Goal: Task Accomplishment & Management: Manage account settings

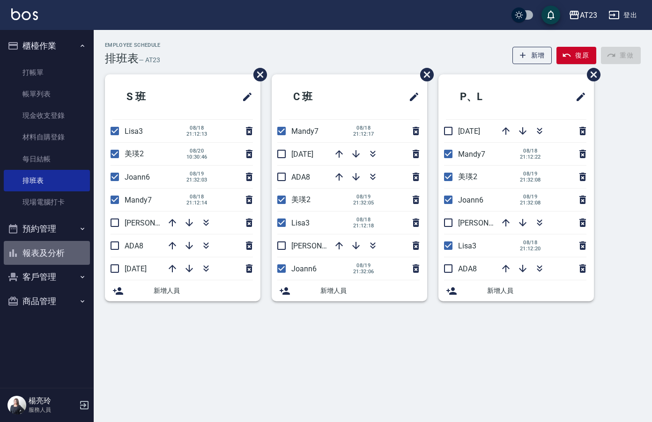
click at [50, 252] on button "報表及分析" at bounding box center [47, 253] width 86 height 24
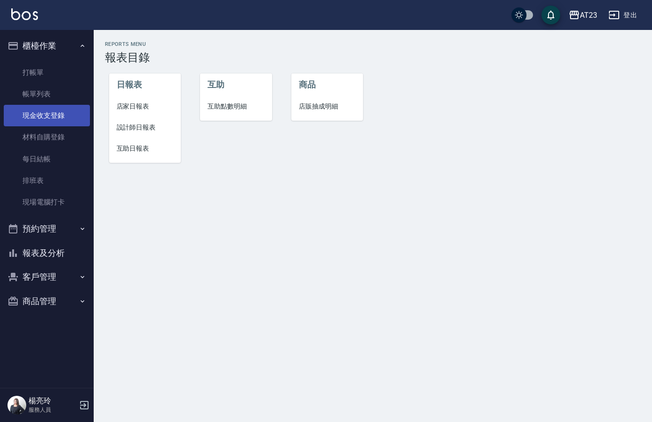
click at [58, 119] on link "現金收支登錄" at bounding box center [47, 116] width 86 height 22
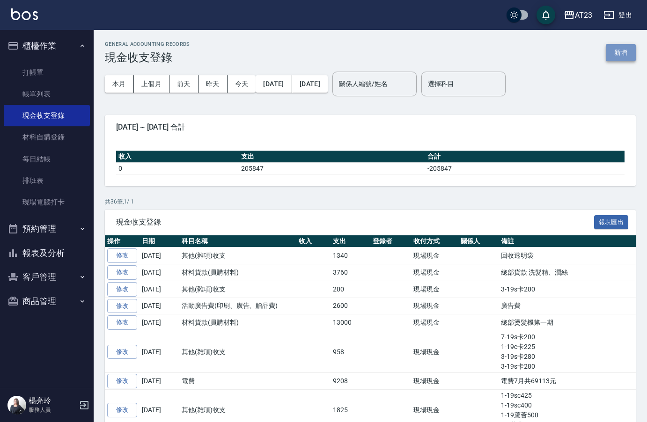
click at [619, 56] on button "新增" at bounding box center [621, 52] width 30 height 17
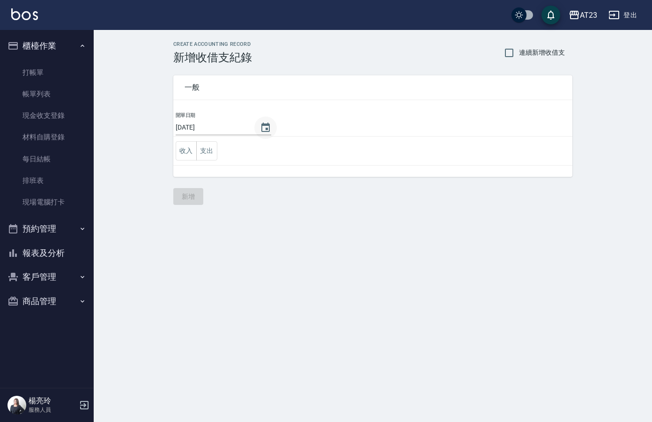
click at [256, 131] on button "Choose date, selected date is 2025-08-20" at bounding box center [265, 128] width 22 height 22
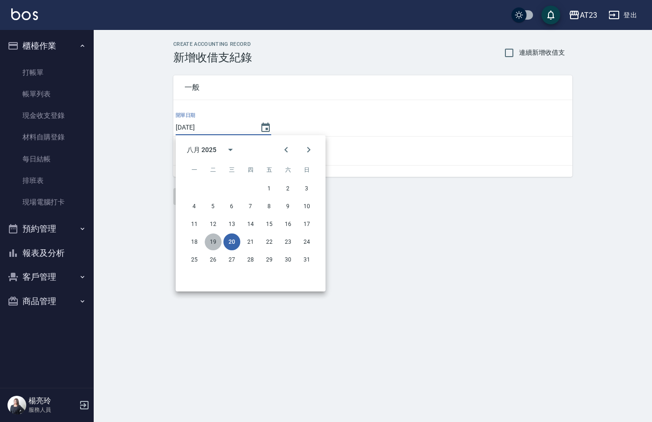
click at [219, 241] on button "19" at bounding box center [213, 242] width 17 height 17
type input "[DATE]"
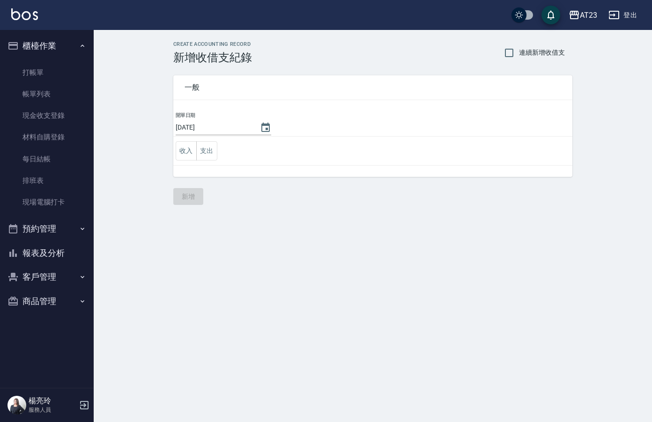
click at [218, 148] on td "收入 支出" at bounding box center [372, 151] width 399 height 29
click at [215, 153] on button "支出" at bounding box center [206, 150] width 21 height 19
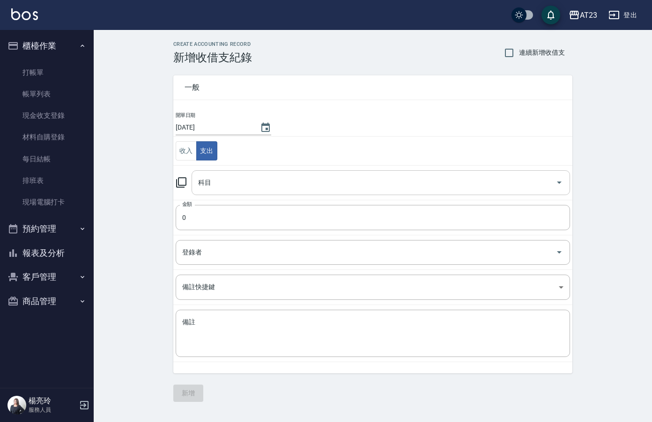
click at [228, 181] on input "科目" at bounding box center [374, 183] width 356 height 16
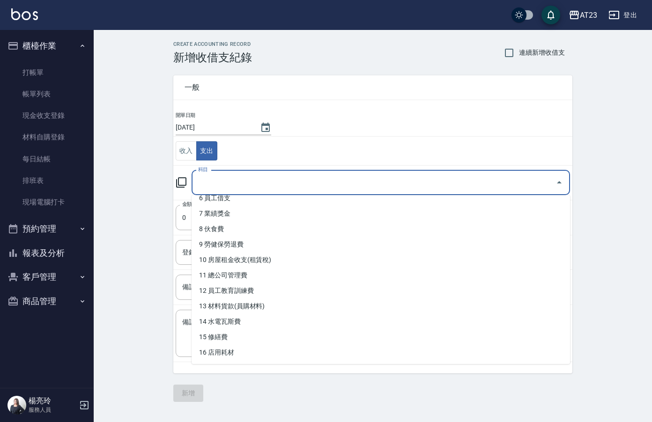
scroll to position [94, 0]
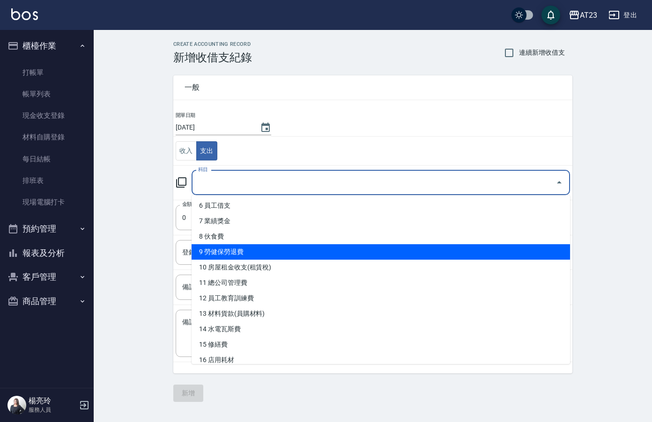
click at [371, 253] on li "9 勞健保勞退費" at bounding box center [381, 252] width 378 height 15
type input "9 勞健保勞退費"
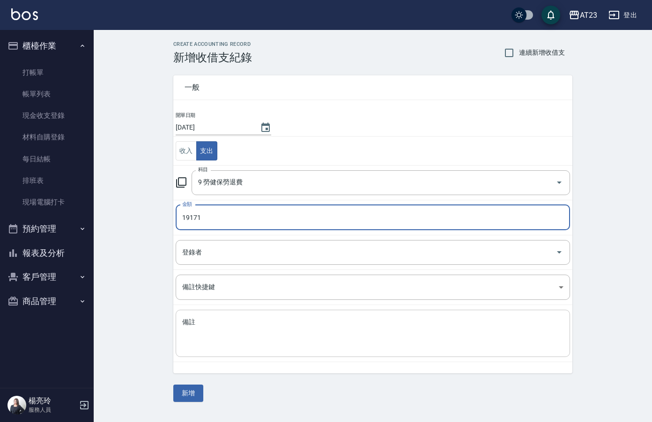
type input "19171"
click at [321, 340] on textarea "備註" at bounding box center [372, 334] width 381 height 32
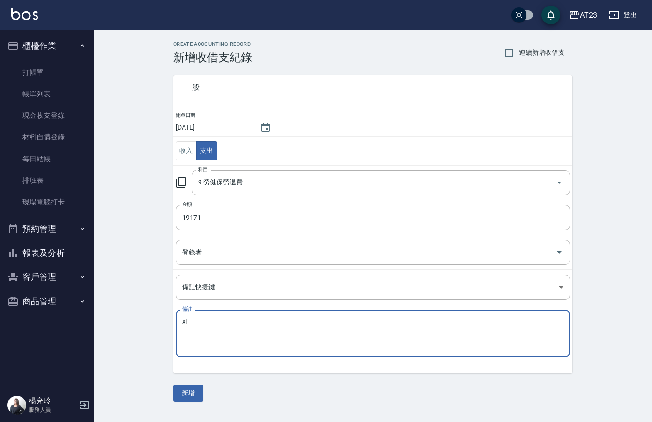
type textarea "x"
type textarea "勞退6月共20630元"
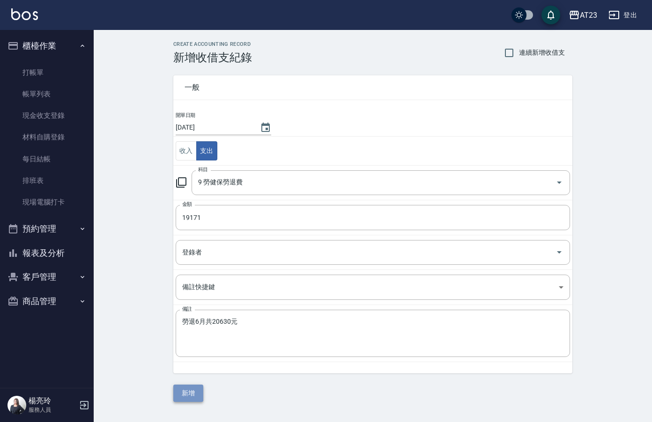
click at [190, 393] on button "新增" at bounding box center [188, 393] width 30 height 17
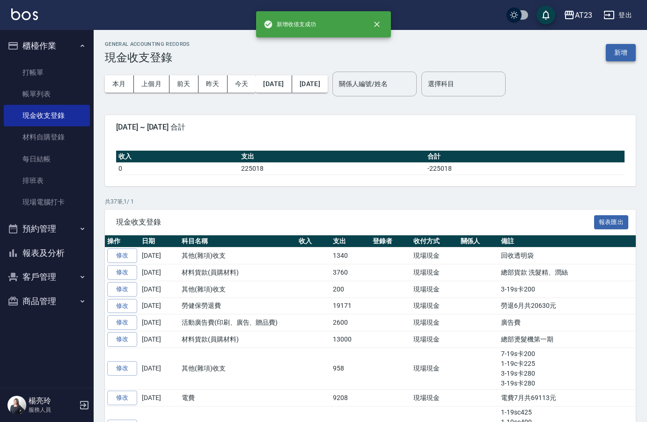
click at [627, 53] on button "新增" at bounding box center [621, 52] width 30 height 17
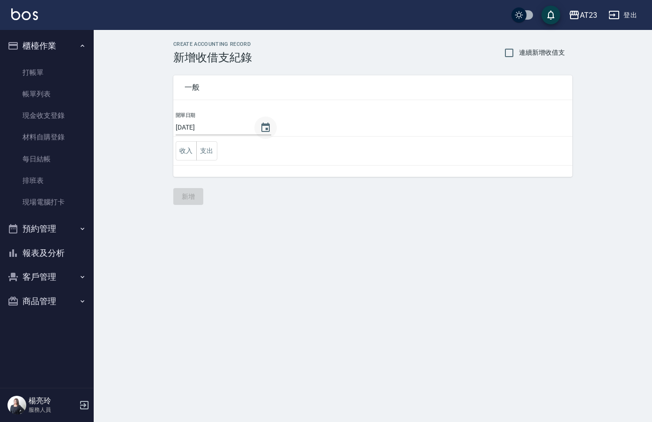
click at [269, 121] on button "Choose date, selected date is 2025-08-20" at bounding box center [265, 128] width 22 height 22
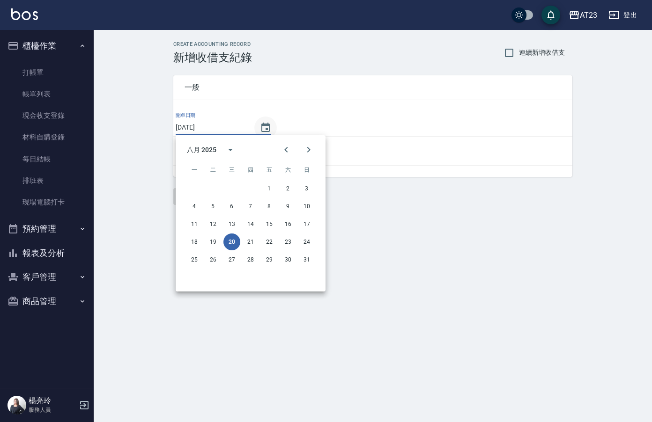
click at [265, 123] on icon "Choose date, selected date is 2025-08-20" at bounding box center [265, 127] width 8 height 9
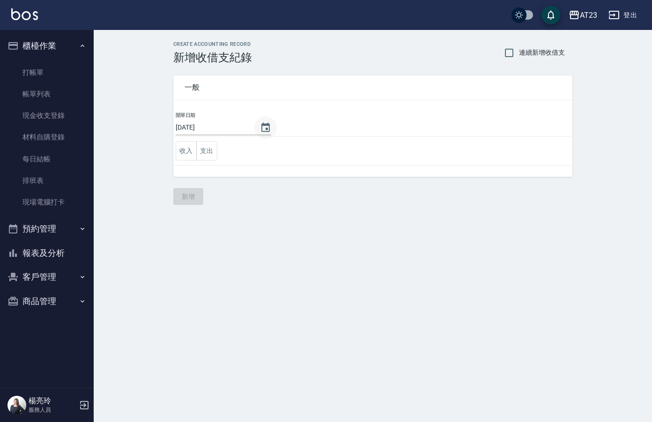
click at [264, 128] on icon "Choose date, selected date is 2025-08-20" at bounding box center [265, 127] width 8 height 9
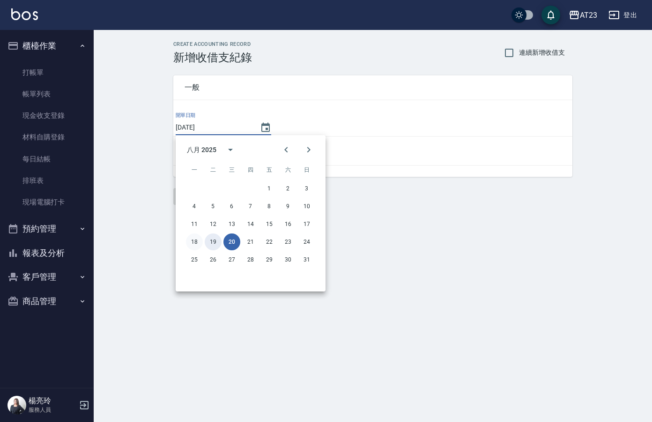
drag, startPoint x: 213, startPoint y: 244, endPoint x: 197, endPoint y: 248, distance: 16.5
click at [197, 248] on div "18 19 20 21 22 23 24" at bounding box center [251, 242] width 150 height 17
click at [196, 245] on button "18" at bounding box center [194, 242] width 17 height 17
type input "[DATE]"
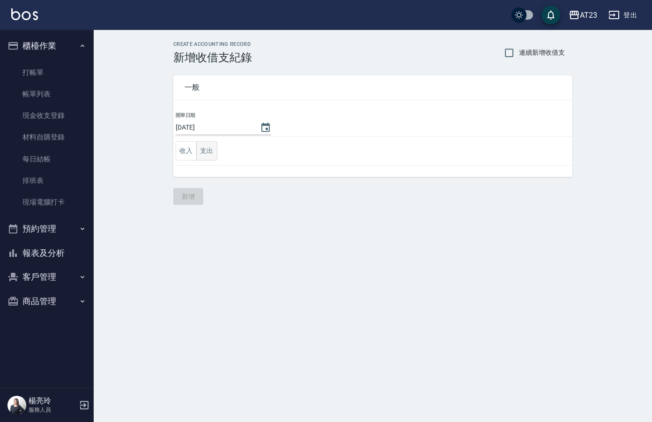
click at [211, 155] on button "支出" at bounding box center [206, 150] width 21 height 19
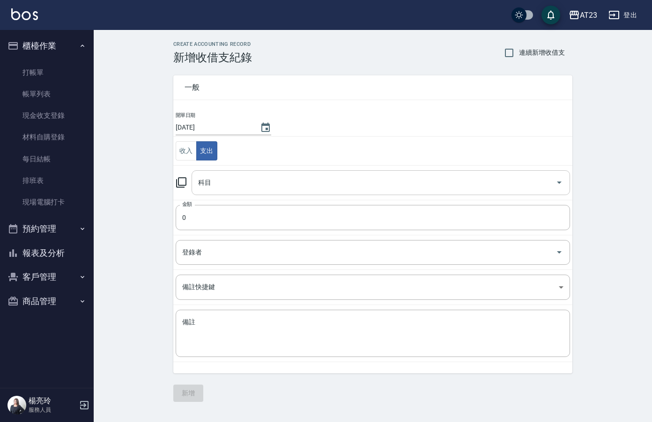
click at [233, 177] on input "科目" at bounding box center [374, 183] width 356 height 16
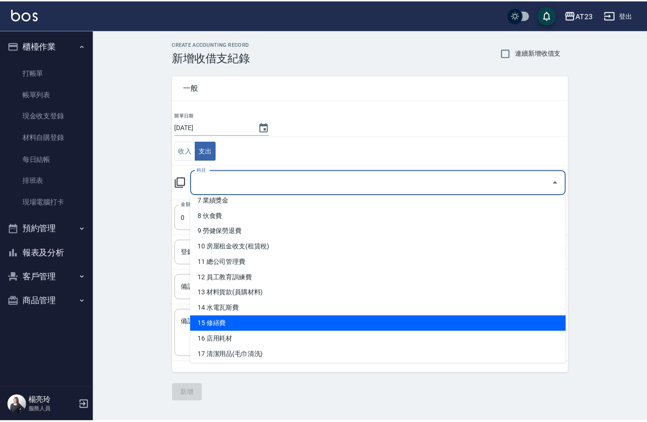
scroll to position [94, 0]
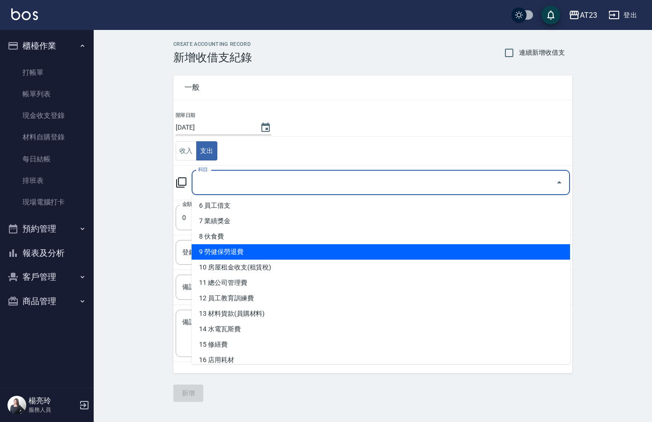
click at [304, 248] on li "9 勞健保勞退費" at bounding box center [381, 252] width 378 height 15
type input "9 勞健保勞退費"
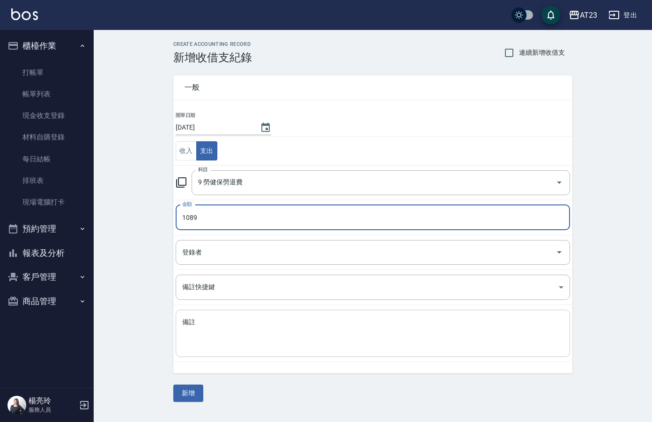
type input "1089"
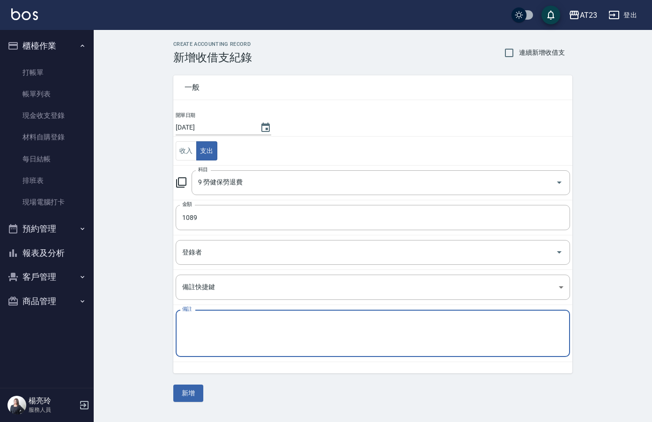
click at [304, 343] on textarea "備註" at bounding box center [372, 334] width 381 height 32
paste textarea "x"
click at [301, 344] on textarea "備註" at bounding box center [372, 334] width 381 height 32
type textarea "x"
type textarea "勞退6月份共20630"
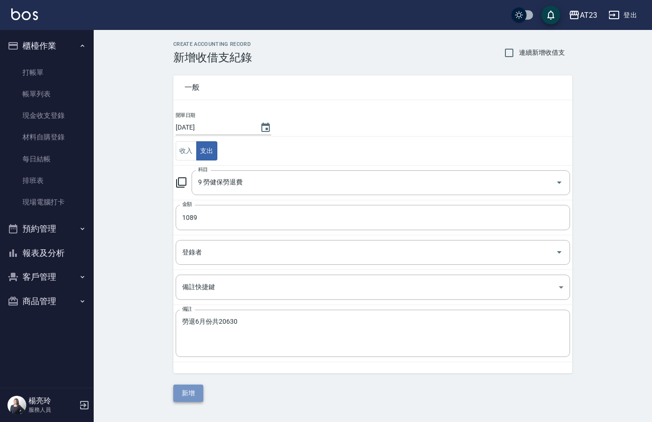
click at [190, 395] on button "新增" at bounding box center [188, 393] width 30 height 17
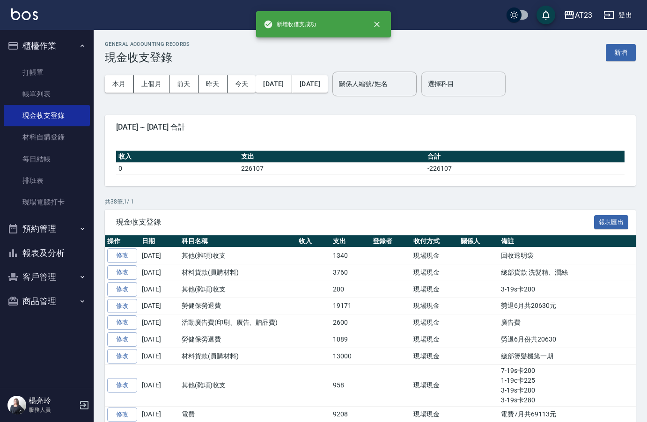
click at [502, 87] on input "選擇科目" at bounding box center [464, 84] width 76 height 16
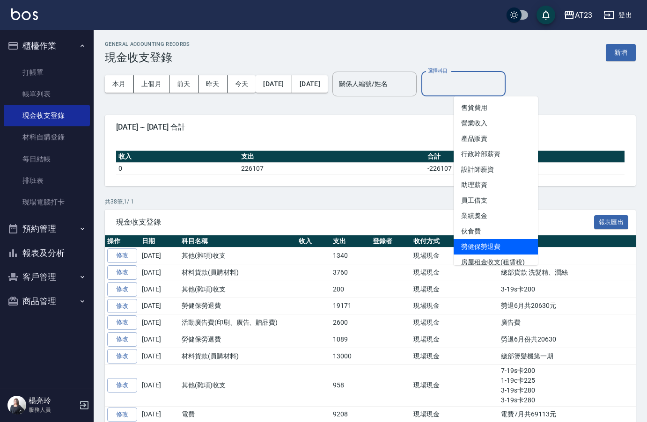
click at [511, 247] on li "勞健保勞退費" at bounding box center [496, 246] width 84 height 15
type input "勞健保勞退費"
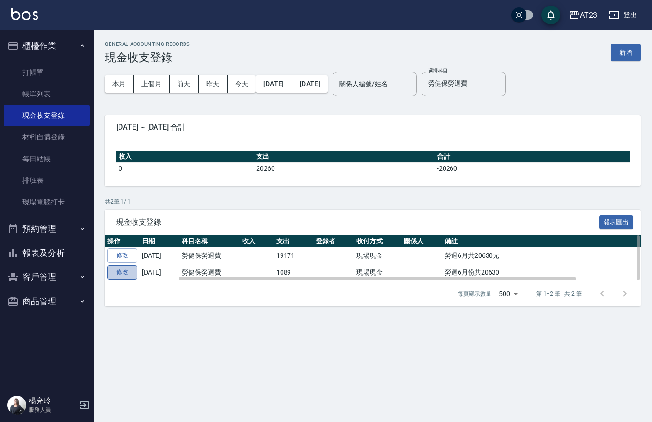
click at [126, 274] on link "修改" at bounding box center [122, 273] width 30 height 15
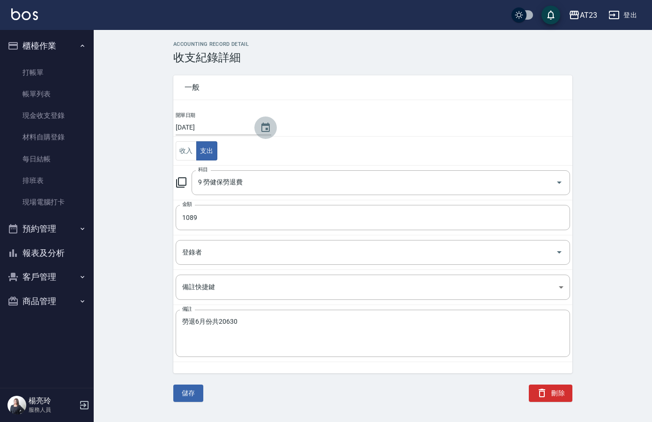
click at [260, 132] on icon "Choose date, selected date is 2025-08-18" at bounding box center [265, 127] width 11 height 11
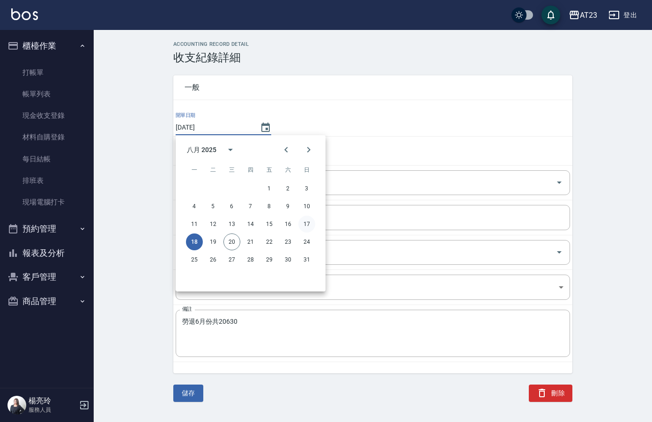
click at [300, 226] on button "17" at bounding box center [306, 224] width 17 height 17
type input "[DATE]"
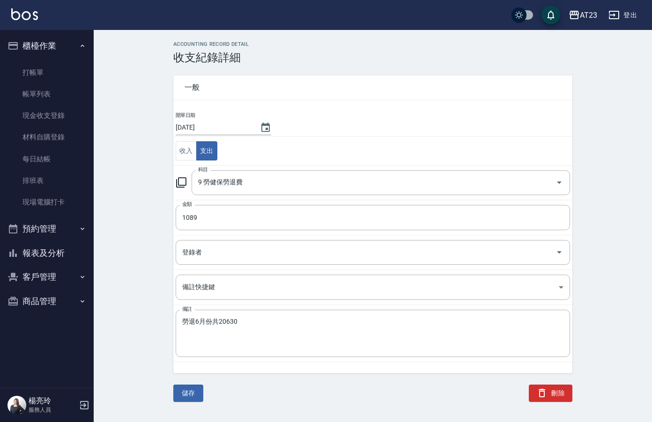
click at [193, 390] on button "儲存" at bounding box center [188, 393] width 30 height 17
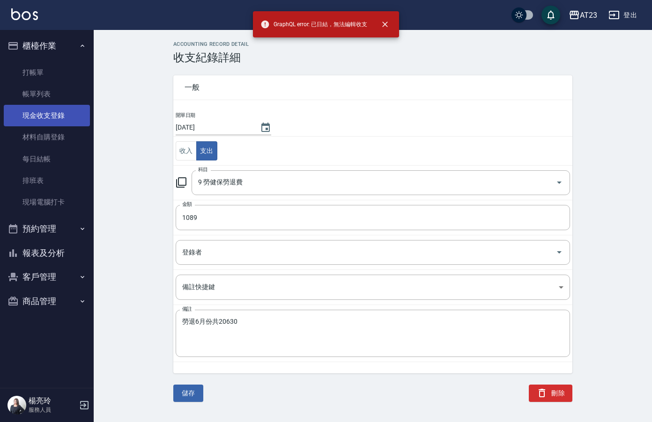
click at [64, 114] on link "現金收支登錄" at bounding box center [47, 116] width 86 height 22
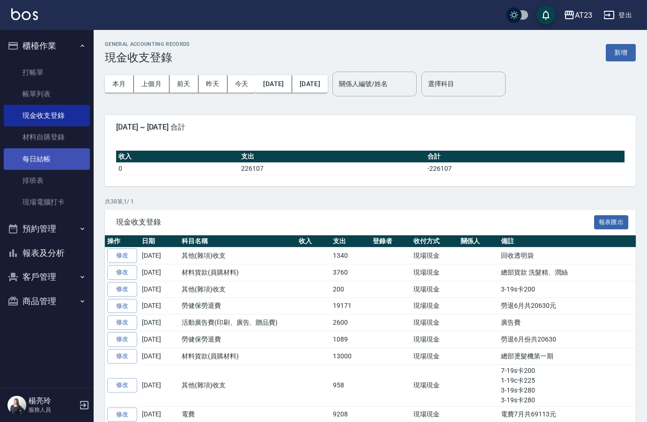
click at [47, 163] on link "每日結帳" at bounding box center [47, 159] width 86 height 22
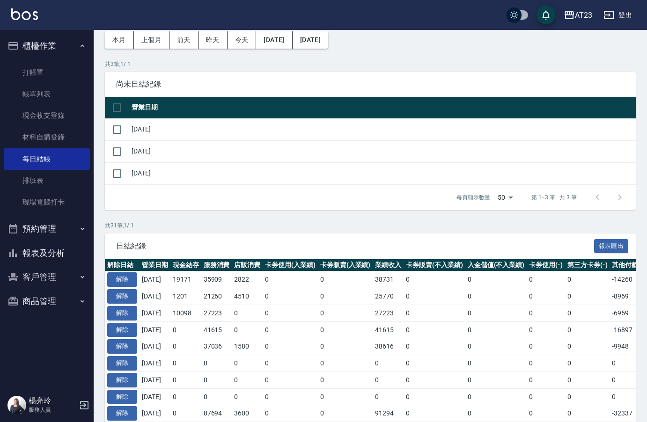
scroll to position [94, 0]
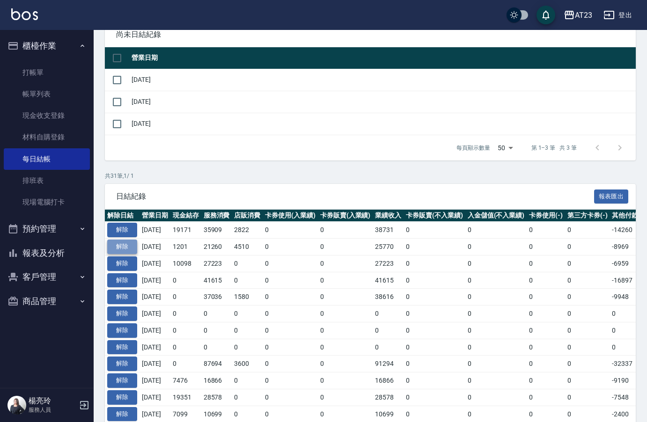
click at [125, 246] on button "解除" at bounding box center [122, 247] width 30 height 15
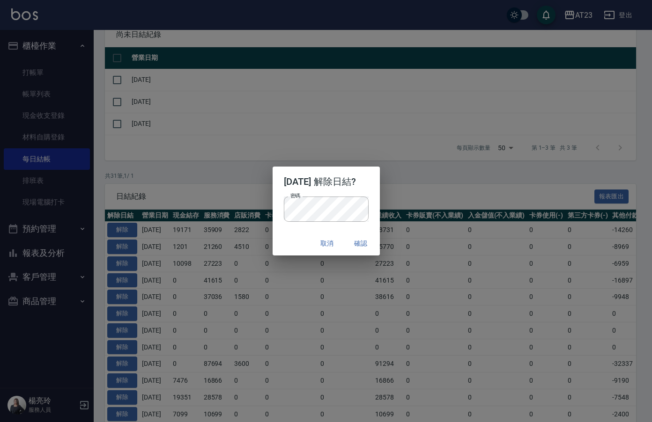
click at [427, 181] on div "[DATE] 解除日結? 密碼 密碼 取消 確認" at bounding box center [326, 211] width 652 height 422
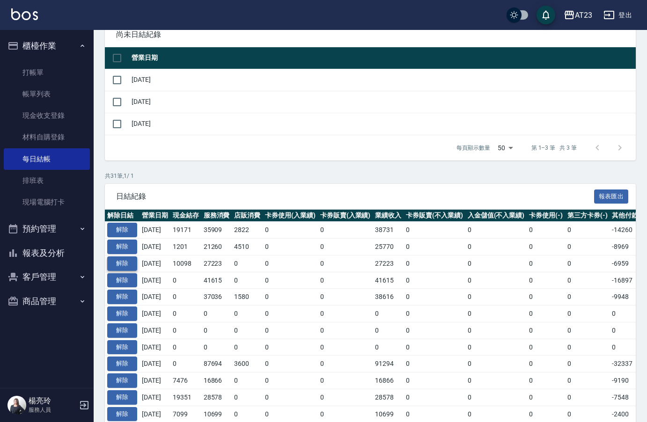
click at [122, 266] on button "解除" at bounding box center [122, 264] width 30 height 15
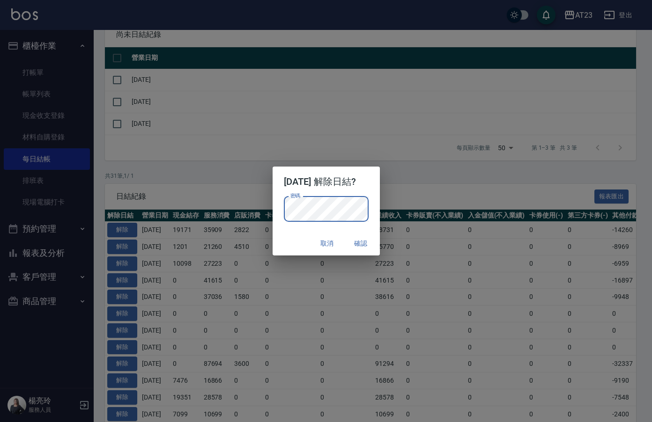
click at [368, 195] on h2 "2025/08/17 解除日結?" at bounding box center [326, 182] width 107 height 30
click at [363, 251] on button "確認" at bounding box center [361, 243] width 30 height 17
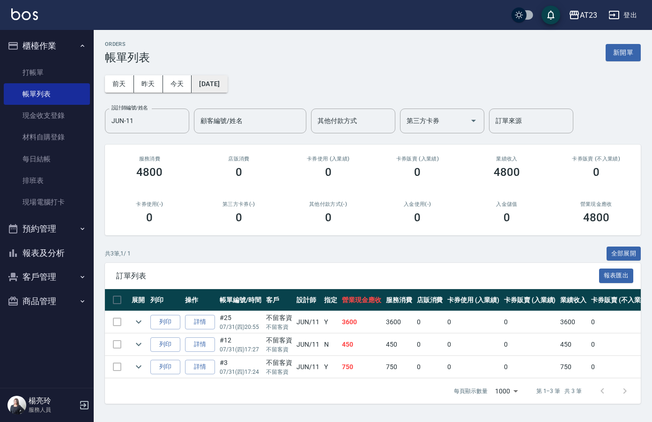
click at [227, 76] on button "[DATE]" at bounding box center [210, 83] width 36 height 17
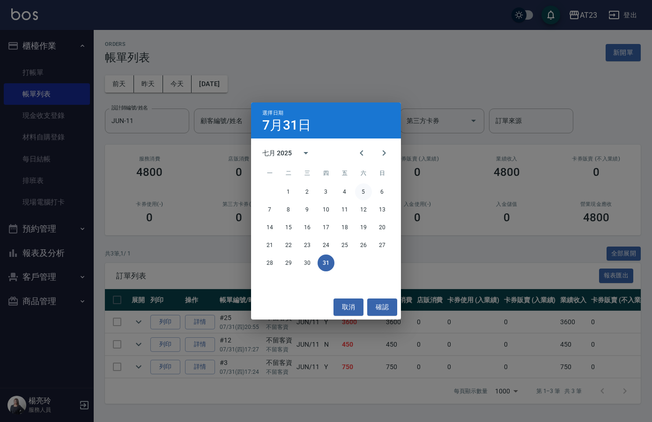
click at [363, 193] on button "5" at bounding box center [363, 192] width 17 height 17
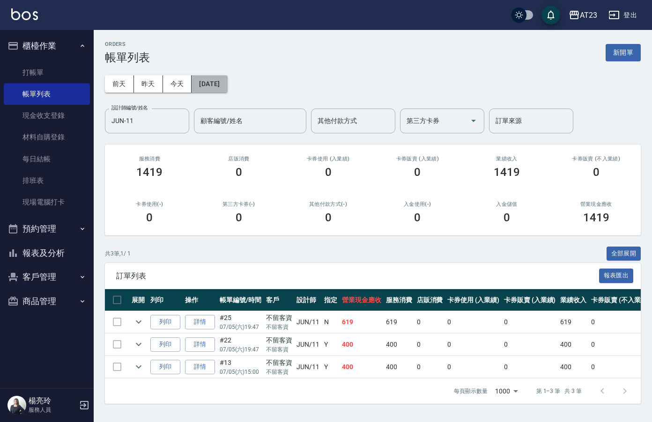
click at [227, 86] on button "2025/07/05" at bounding box center [210, 83] width 36 height 17
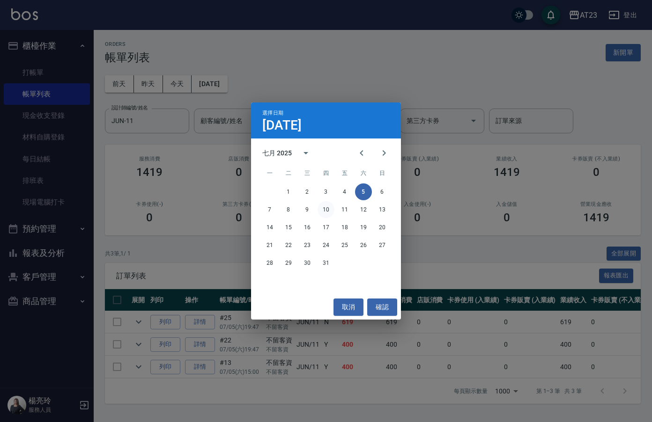
click at [327, 215] on button "10" at bounding box center [326, 209] width 17 height 17
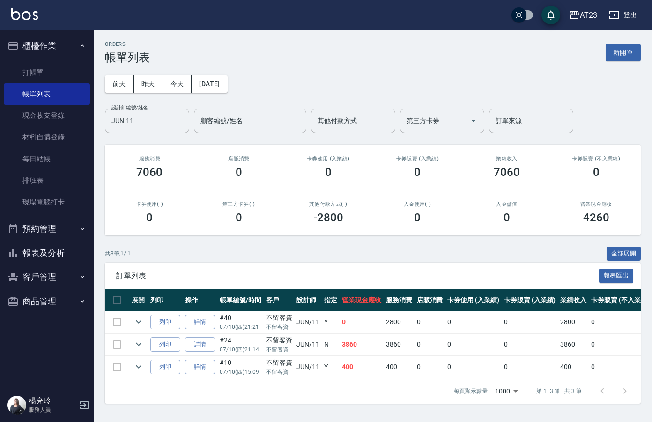
click at [131, 345] on td at bounding box center [138, 345] width 19 height 22
click at [136, 347] on icon "expand row" at bounding box center [138, 344] width 11 height 11
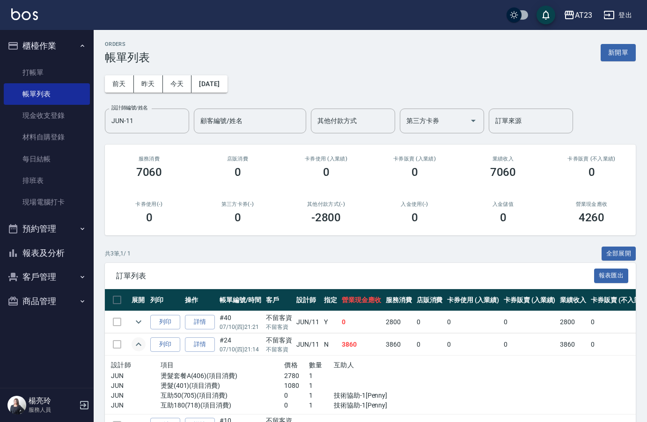
scroll to position [47, 0]
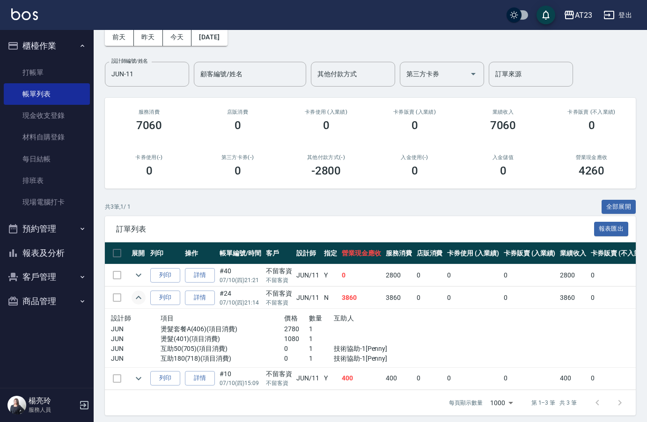
click at [141, 297] on icon "expand row" at bounding box center [138, 297] width 11 height 11
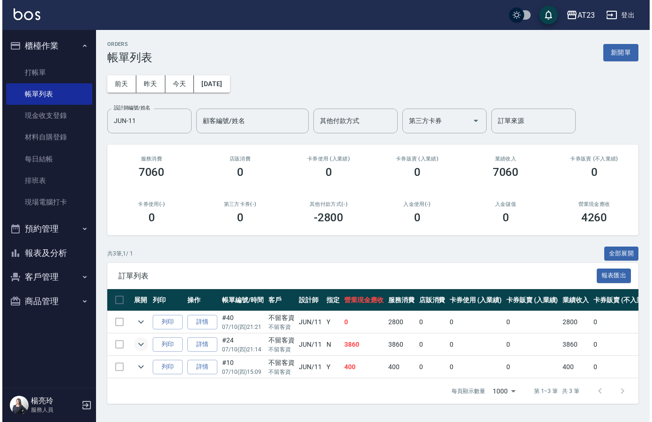
scroll to position [0, 0]
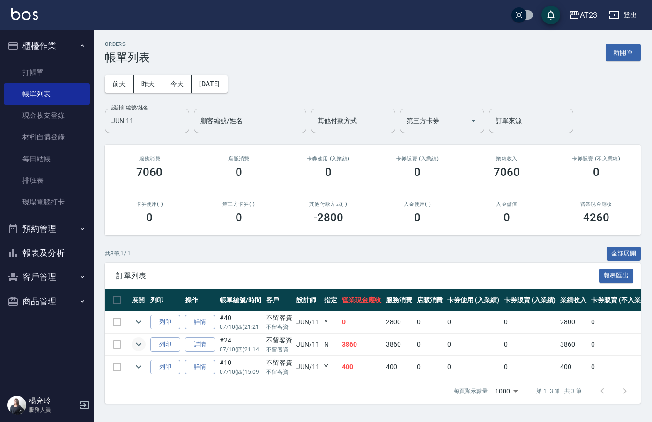
click at [142, 347] on icon "expand row" at bounding box center [138, 344] width 11 height 11
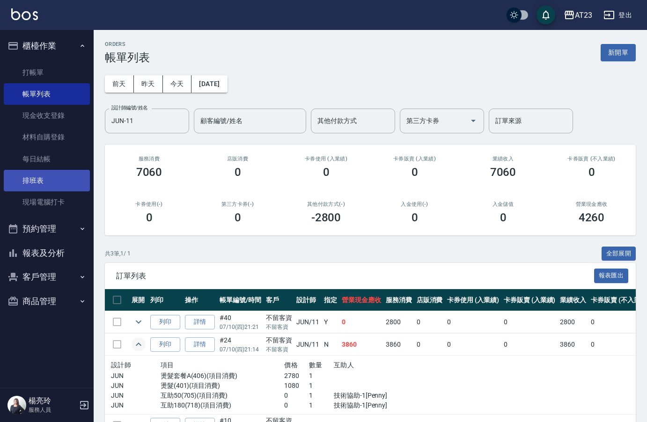
click at [45, 179] on link "排班表" at bounding box center [47, 181] width 86 height 22
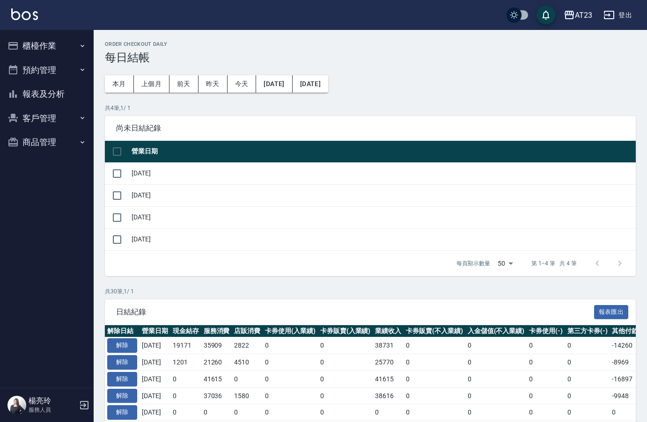
scroll to position [94, 0]
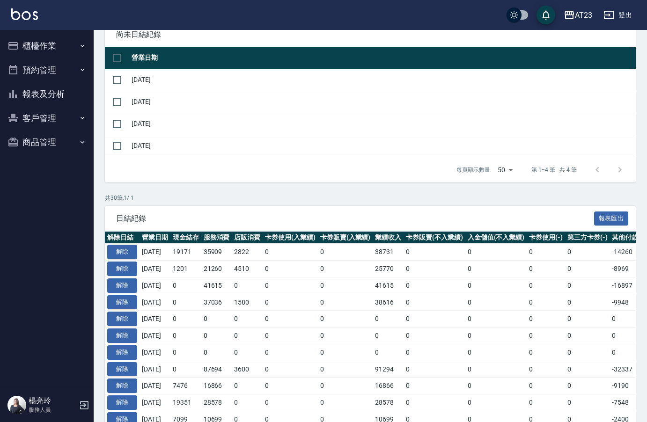
click at [46, 45] on button "櫃檯作業" at bounding box center [47, 46] width 86 height 24
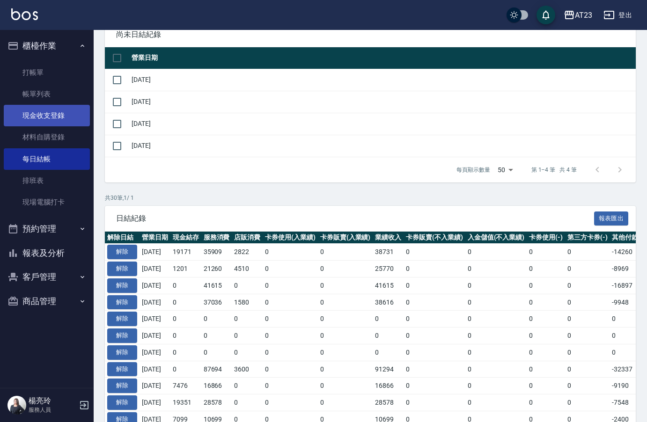
click at [66, 118] on link "現金收支登錄" at bounding box center [47, 116] width 86 height 22
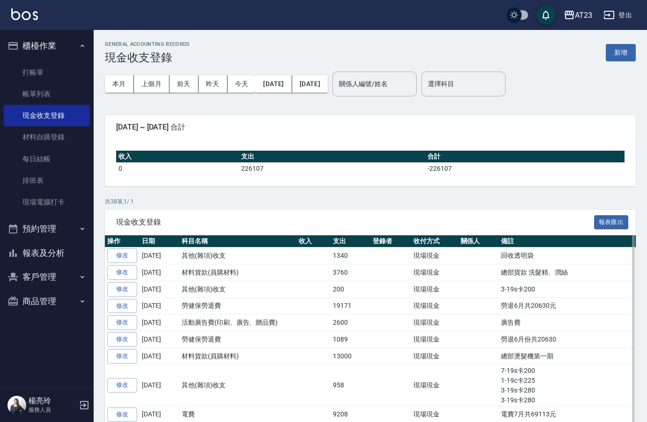
scroll to position [47, 0]
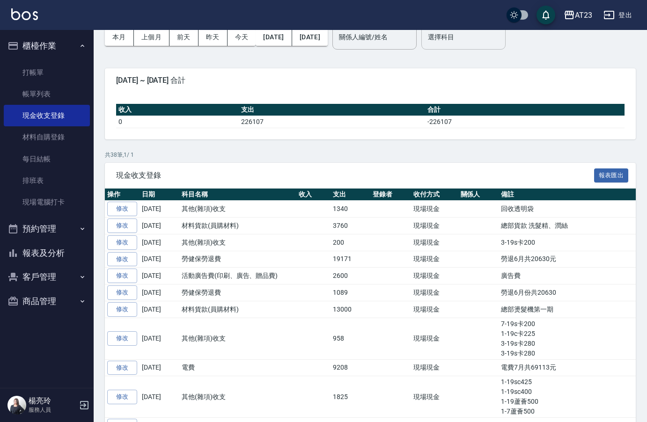
click at [490, 44] on input "選擇科目" at bounding box center [464, 37] width 76 height 16
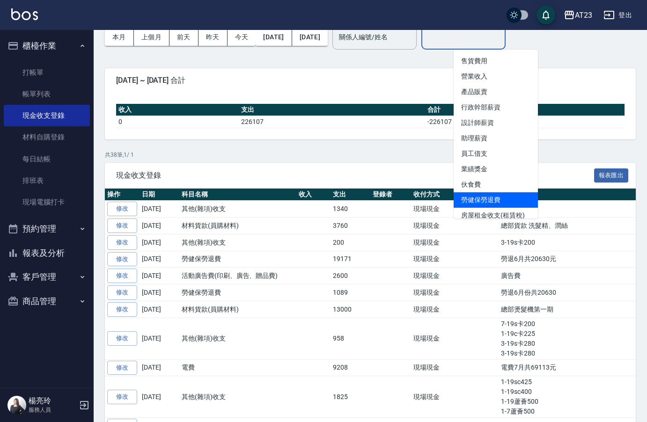
click at [492, 200] on li "勞健保勞退費" at bounding box center [496, 200] width 84 height 15
type input "勞健保勞退費"
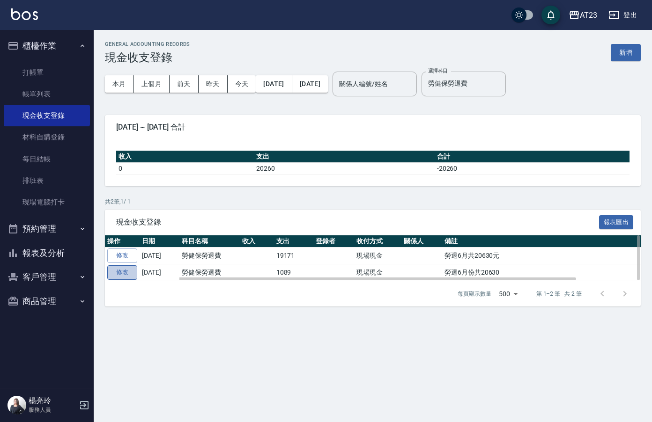
click at [121, 272] on link "修改" at bounding box center [122, 273] width 30 height 15
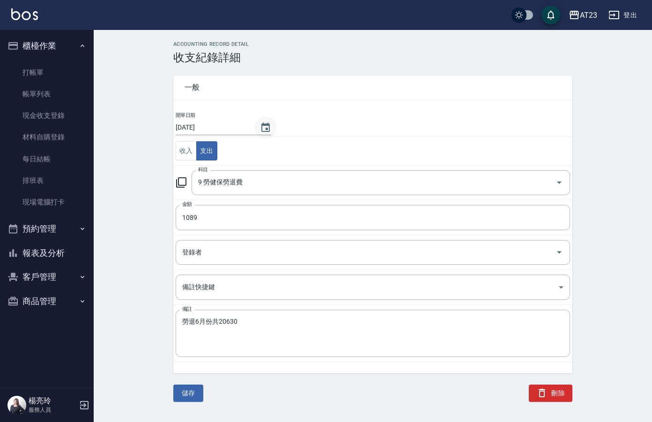
click at [261, 126] on icon "Choose date, selected date is 2025-08-18" at bounding box center [265, 127] width 8 height 9
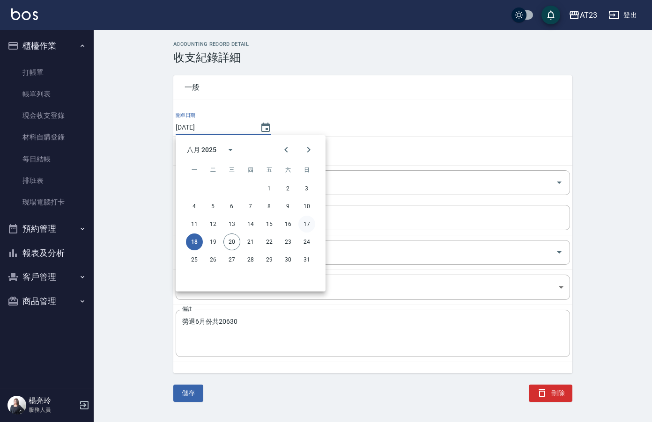
click at [305, 223] on button "17" at bounding box center [306, 224] width 17 height 17
type input "[DATE]"
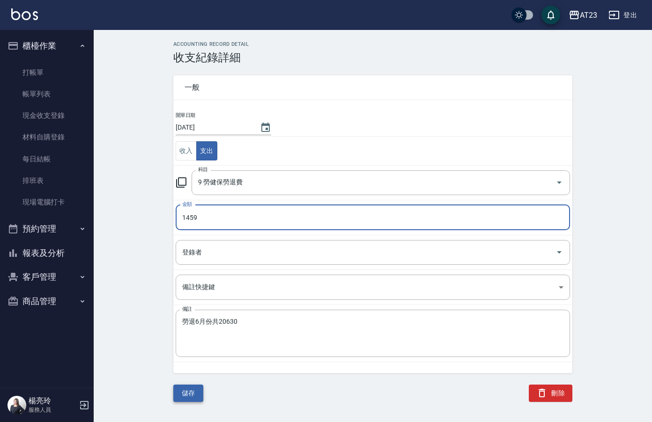
type input "1459"
click at [181, 391] on button "儲存" at bounding box center [188, 393] width 30 height 17
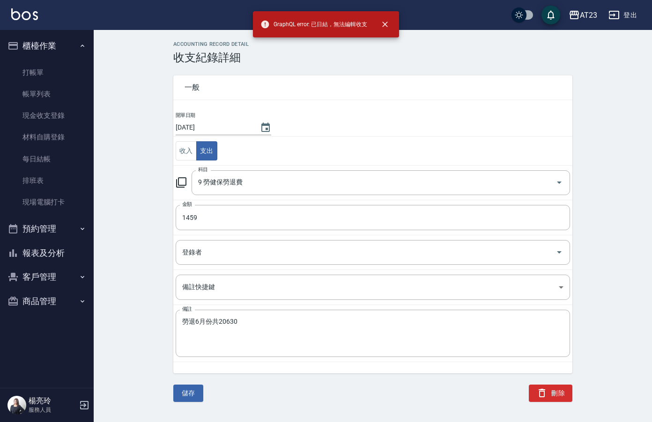
click at [424, 100] on hr at bounding box center [372, 100] width 399 height 0
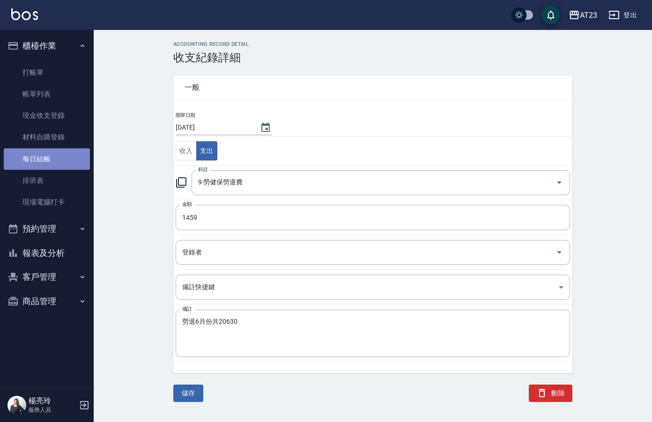
click at [30, 163] on link "每日結帳" at bounding box center [47, 159] width 86 height 22
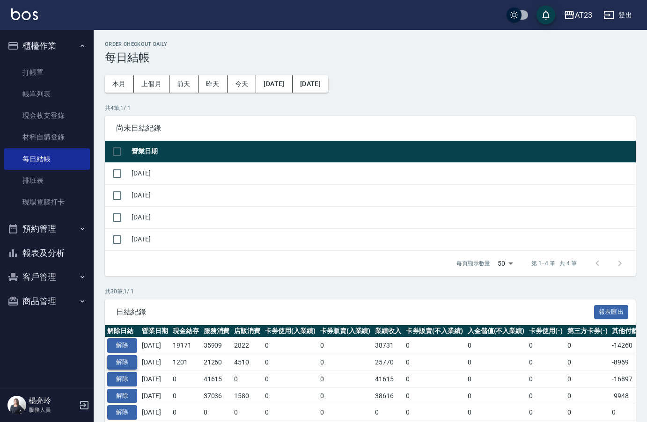
click at [133, 362] on button "解除" at bounding box center [122, 363] width 30 height 15
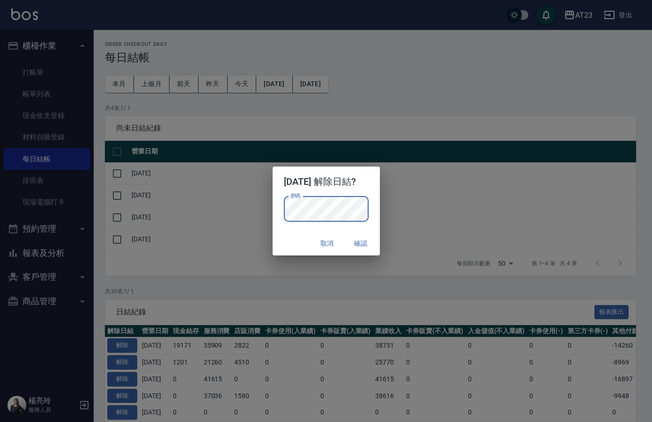
click at [378, 200] on div "密碼 密碼" at bounding box center [326, 214] width 107 height 35
click at [369, 248] on button "確認" at bounding box center [361, 243] width 30 height 17
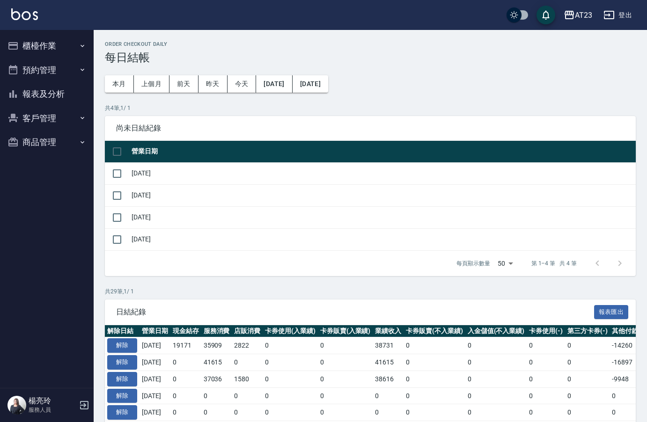
click at [65, 44] on button "櫃檯作業" at bounding box center [47, 46] width 86 height 24
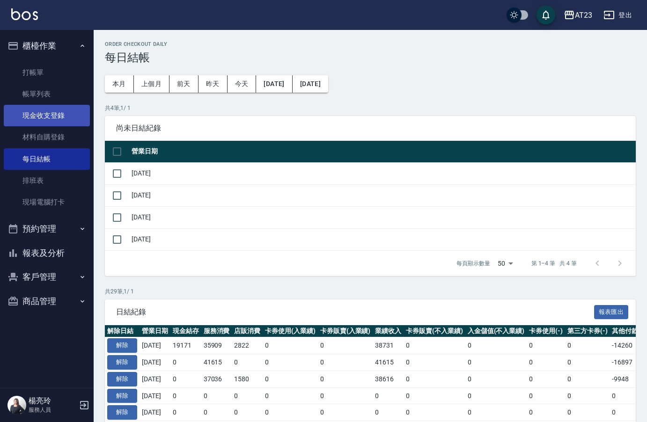
click at [54, 114] on link "現金收支登錄" at bounding box center [47, 116] width 86 height 22
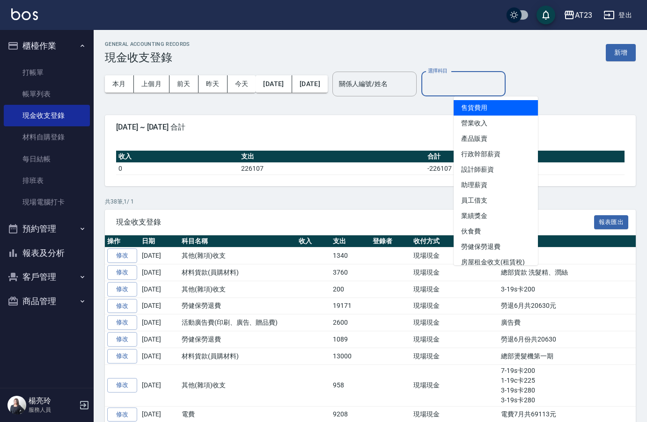
click at [502, 88] on input "選擇科目" at bounding box center [464, 84] width 76 height 16
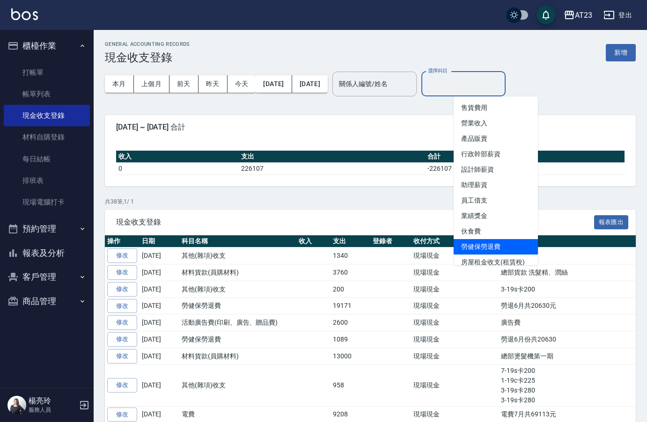
click at [500, 252] on li "勞健保勞退費" at bounding box center [496, 246] width 84 height 15
type input "勞健保勞退費"
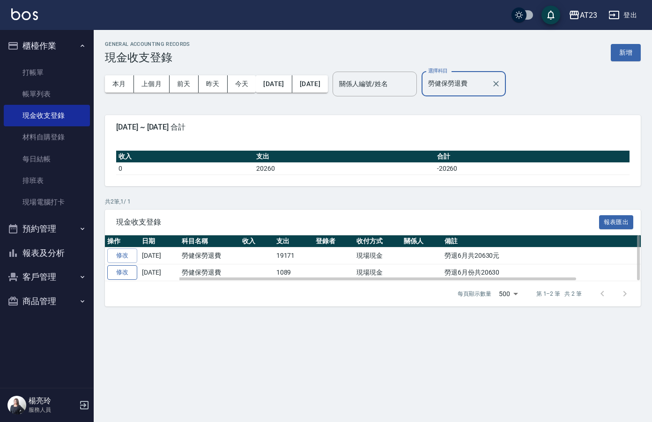
click at [134, 273] on link "修改" at bounding box center [122, 273] width 30 height 15
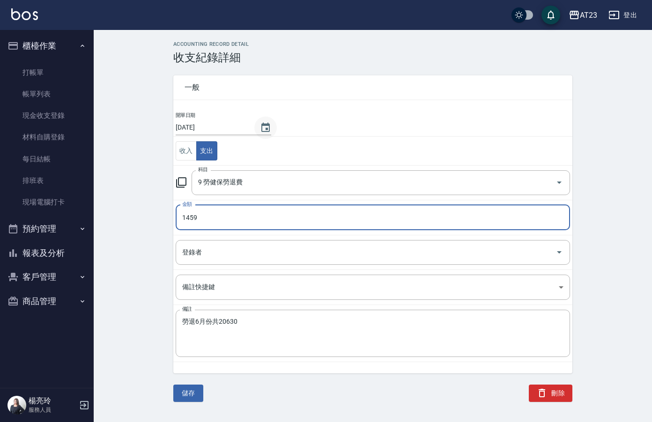
type input "1459"
click at [260, 133] on icon "Choose date, selected date is 2025-08-18" at bounding box center [265, 127] width 11 height 11
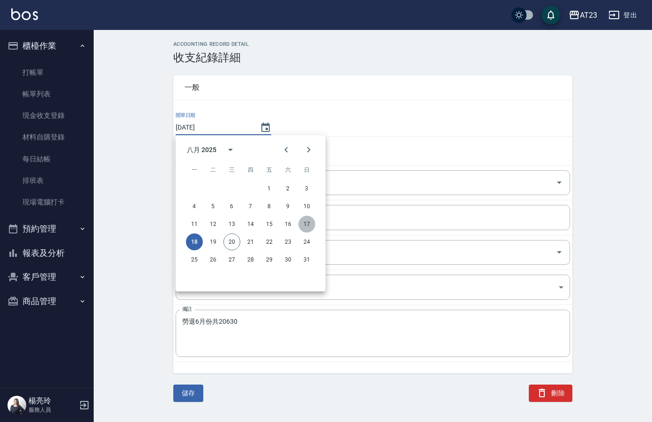
click at [311, 221] on button "17" at bounding box center [306, 224] width 17 height 17
type input "[DATE]"
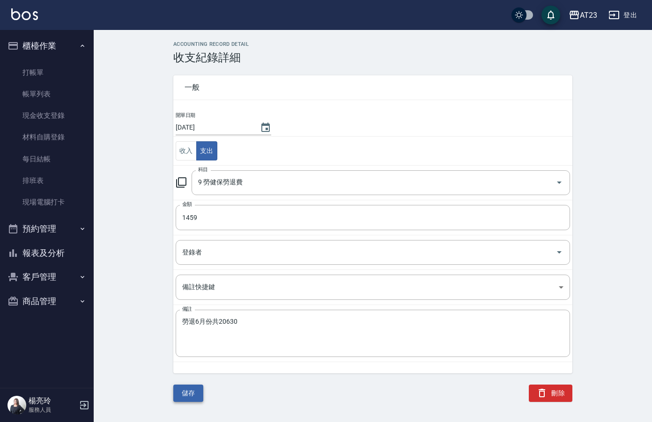
click at [187, 396] on button "儲存" at bounding box center [188, 393] width 30 height 17
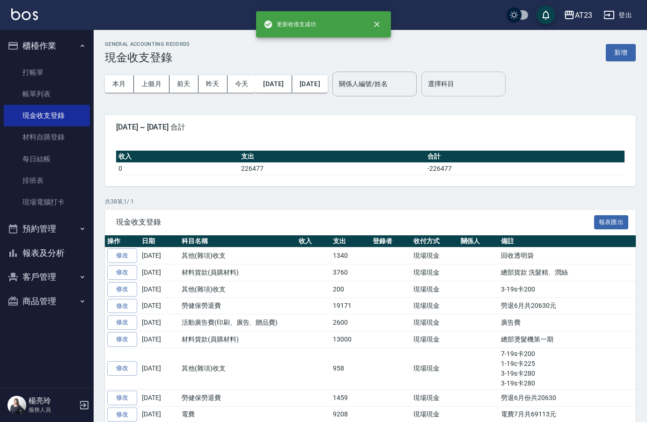
click at [506, 94] on div "選擇科目" at bounding box center [464, 84] width 84 height 25
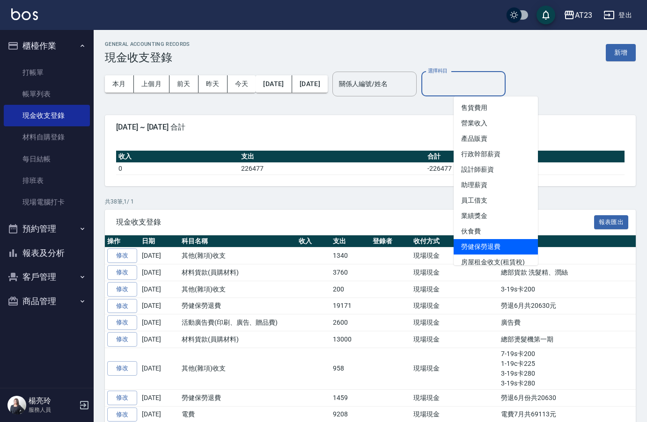
click at [493, 245] on li "勞健保勞退費" at bounding box center [496, 246] width 84 height 15
type input "勞健保勞退費"
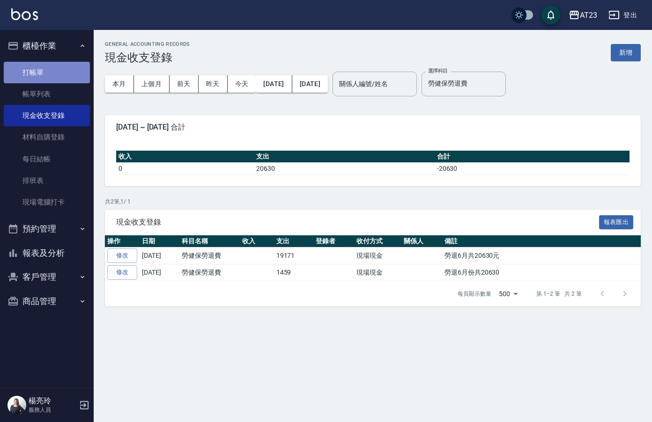
click at [51, 66] on link "打帳單" at bounding box center [47, 73] width 86 height 22
